Goal: Book appointment/travel/reservation

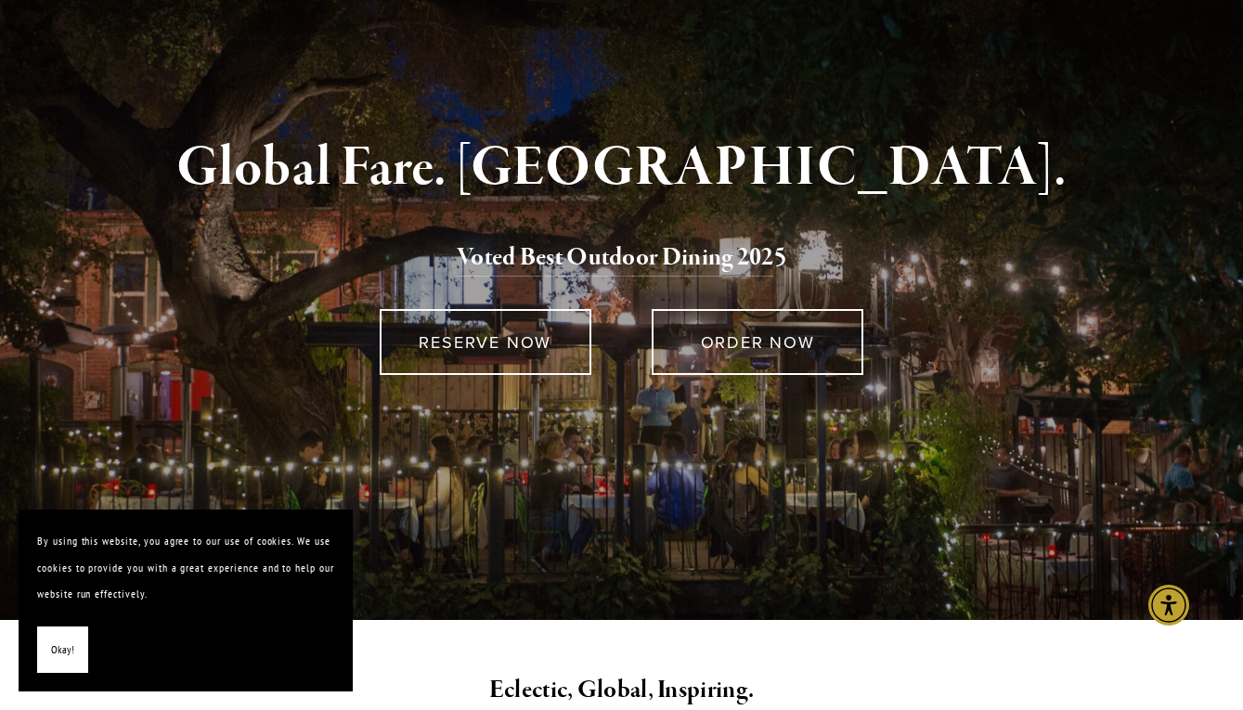
scroll to position [133, 0]
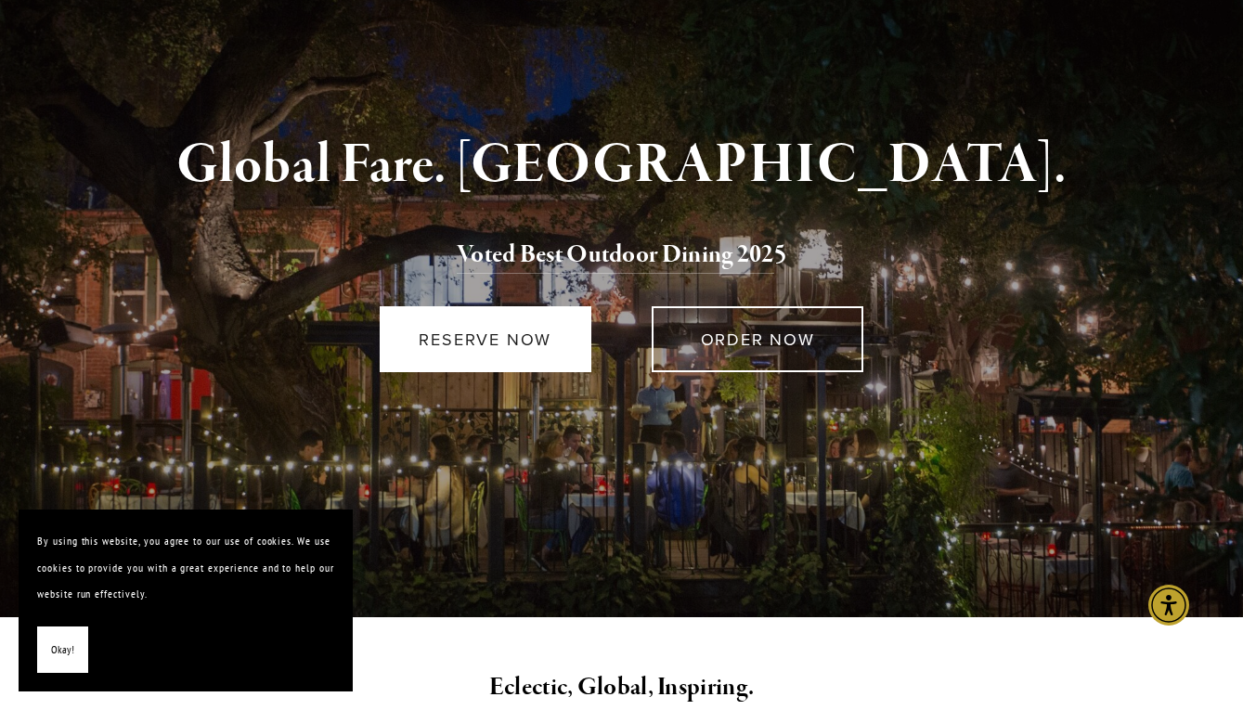
click at [437, 340] on link "RESERVE NOW" at bounding box center [486, 339] width 212 height 66
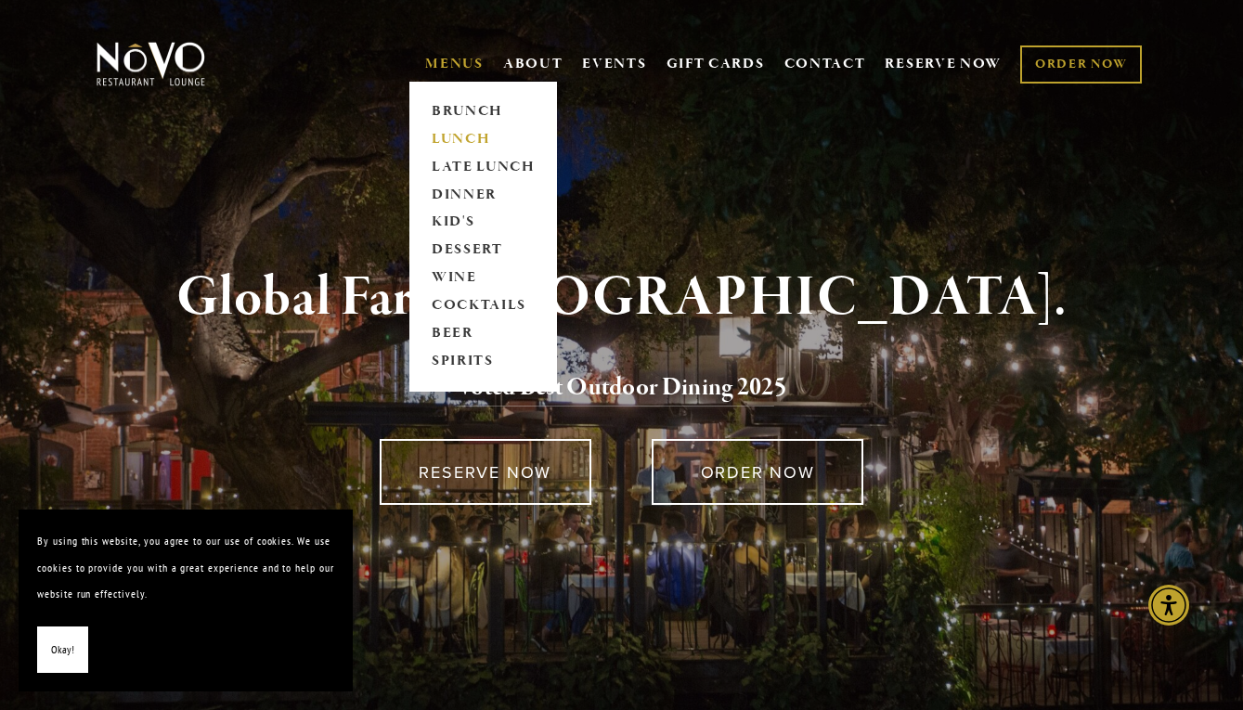
click at [461, 135] on link "LUNCH" at bounding box center [483, 139] width 116 height 28
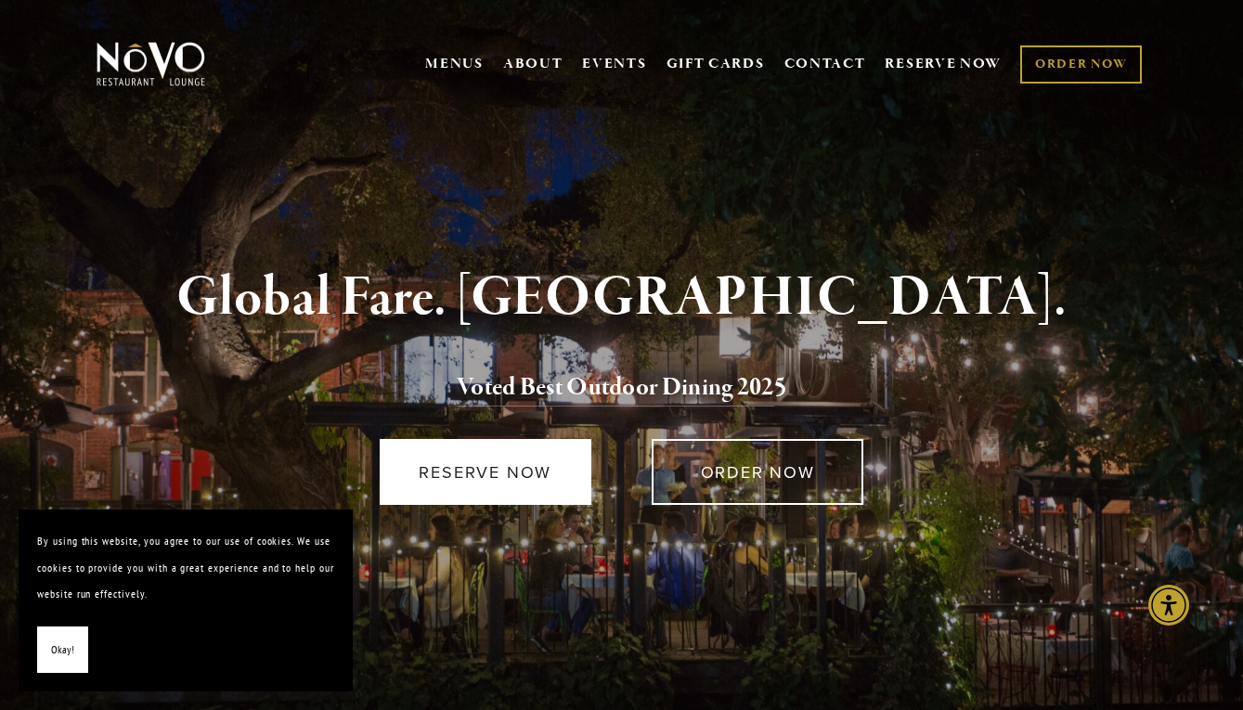
click at [498, 454] on link "RESERVE NOW" at bounding box center [486, 472] width 212 height 66
